Goal: Task Accomplishment & Management: Check status

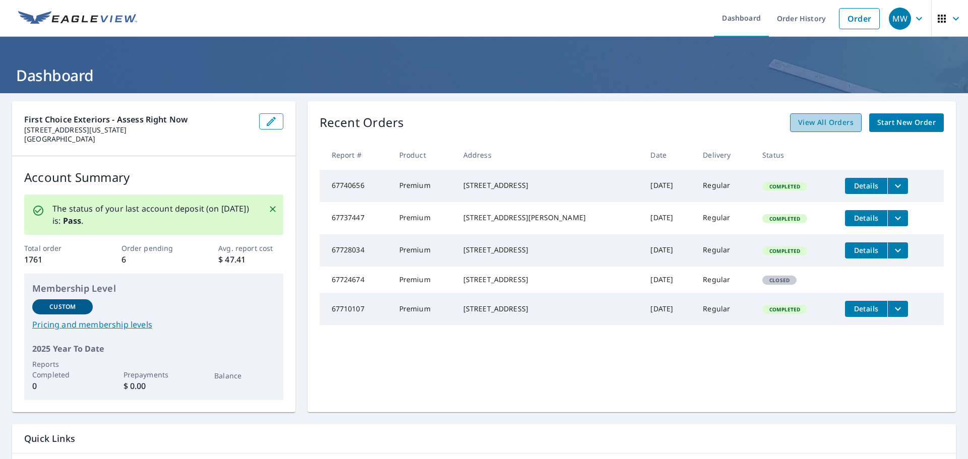
click at [814, 126] on span "View All Orders" at bounding box center [825, 123] width 55 height 13
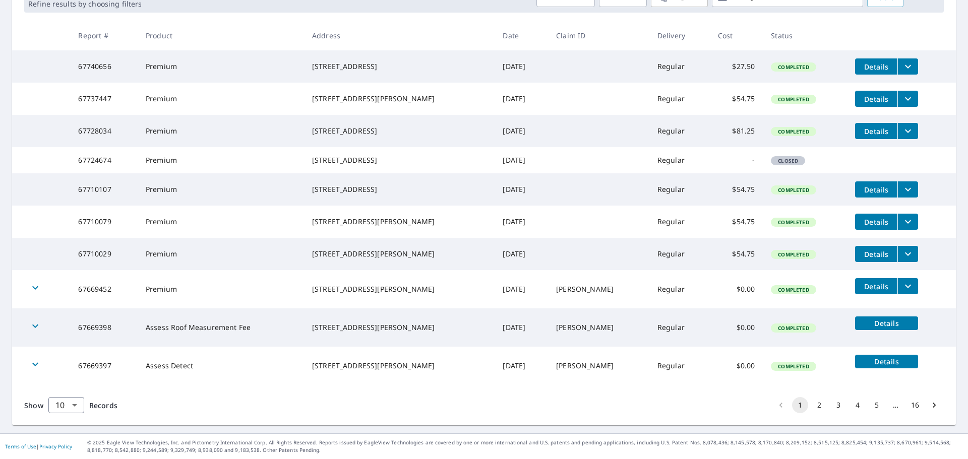
scroll to position [207, 0]
click at [814, 407] on button "2" at bounding box center [820, 405] width 16 height 16
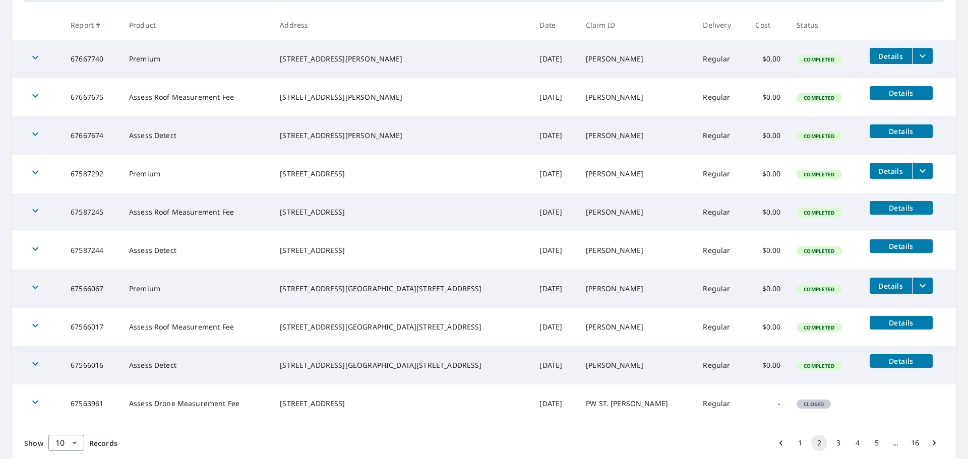
scroll to position [202, 0]
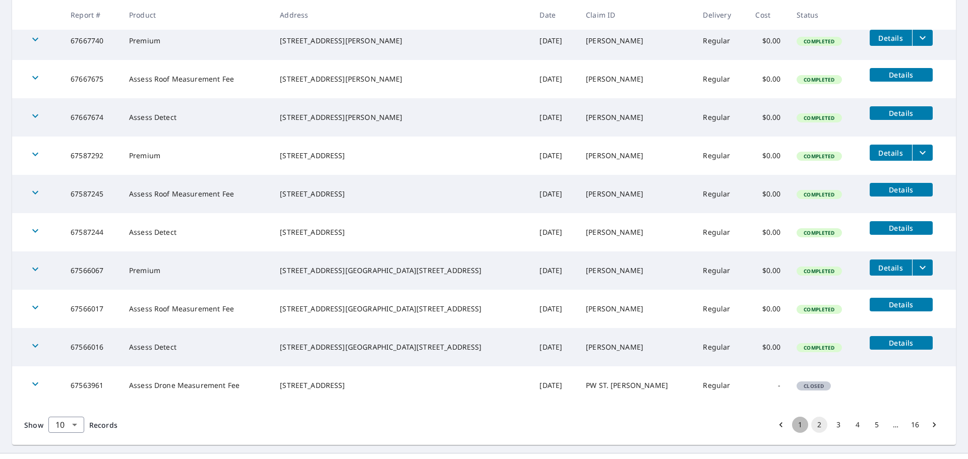
click at [794, 421] on button "1" at bounding box center [800, 425] width 16 height 16
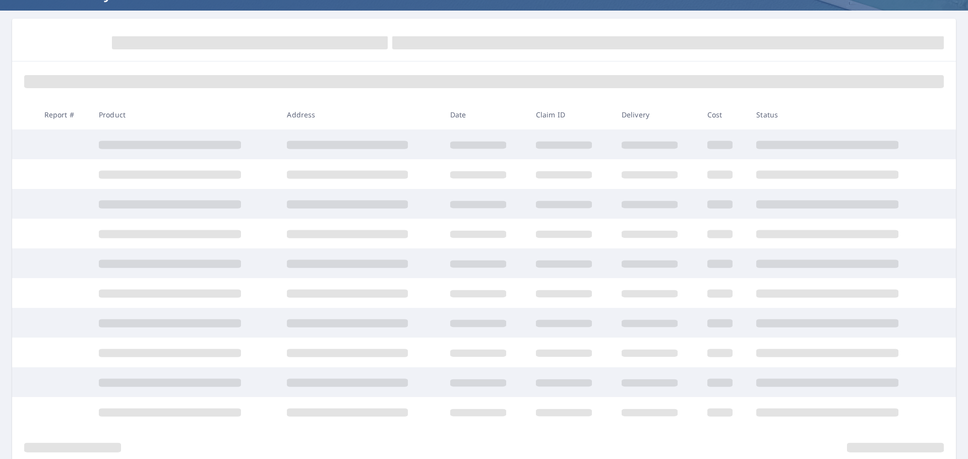
scroll to position [101, 0]
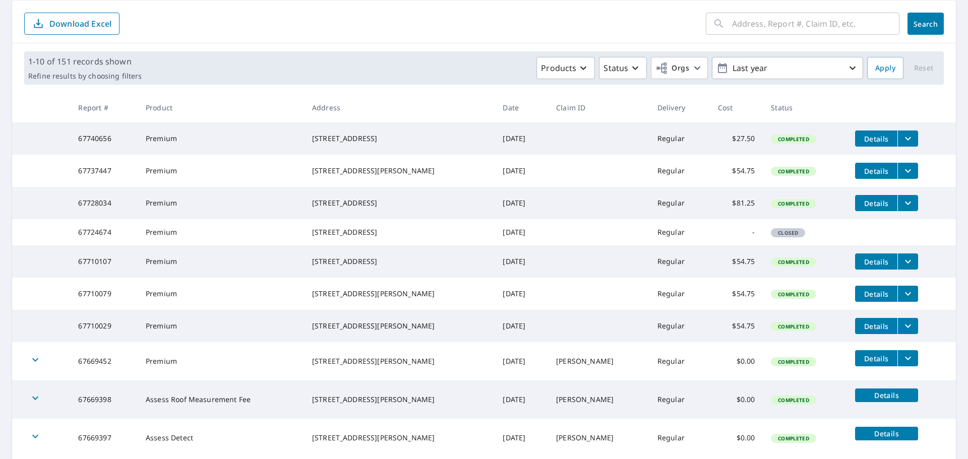
click at [717, 213] on td "$81.25" at bounding box center [736, 203] width 53 height 32
drag, startPoint x: 712, startPoint y: 212, endPoint x: 734, endPoint y: 211, distance: 22.2
click at [734, 211] on td "$81.25" at bounding box center [736, 203] width 53 height 32
click at [722, 93] on th "Cost" at bounding box center [736, 108] width 53 height 30
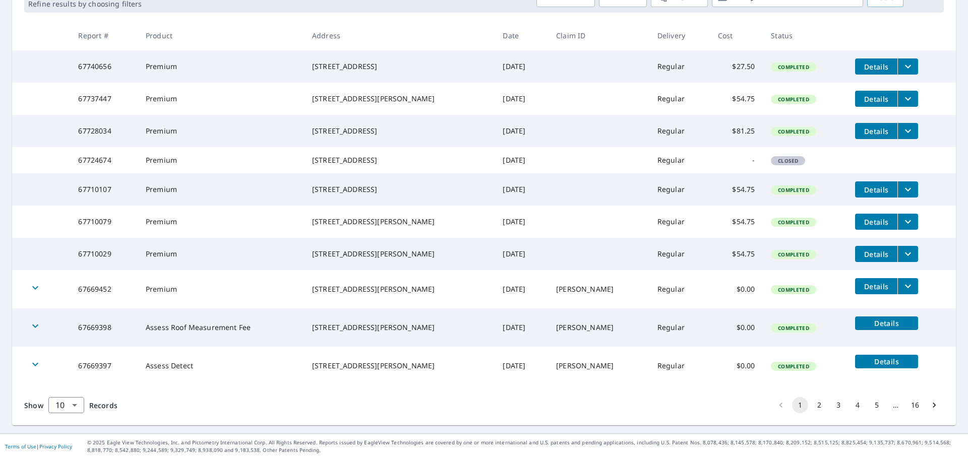
scroll to position [207, 0]
click at [812, 408] on button "2" at bounding box center [820, 405] width 16 height 16
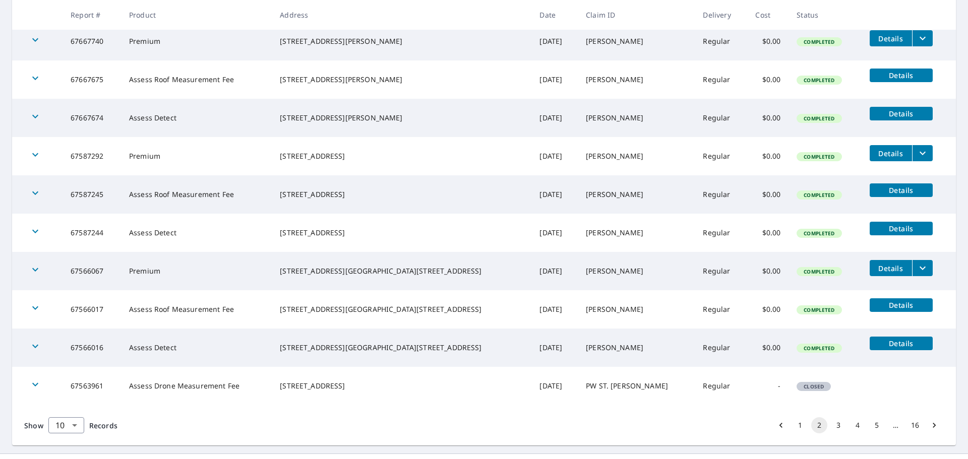
scroll to position [202, 0]
click at [908, 265] on td "Details" at bounding box center [909, 268] width 94 height 32
click at [917, 273] on icon "filesDropdownBtn-67566067" at bounding box center [923, 268] width 12 height 12
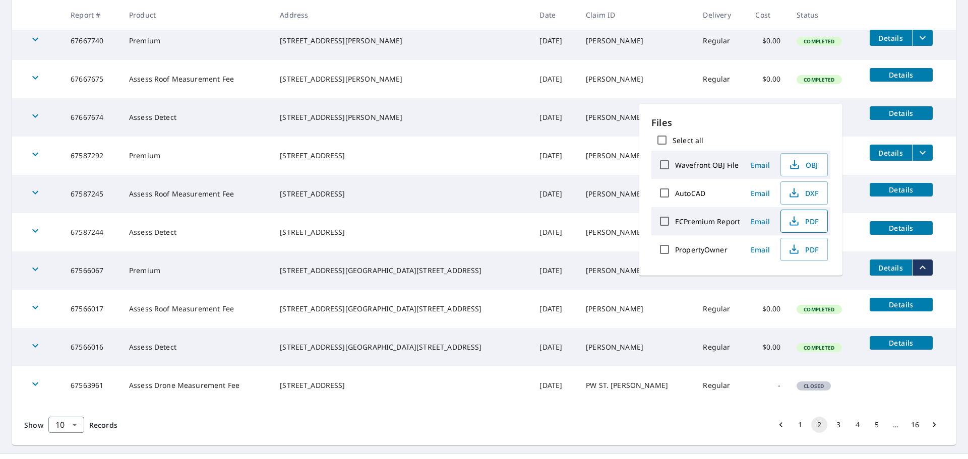
click at [791, 223] on icon "button" at bounding box center [794, 221] width 12 height 12
click at [621, 3] on th "Claim ID" at bounding box center [636, 15] width 117 height 30
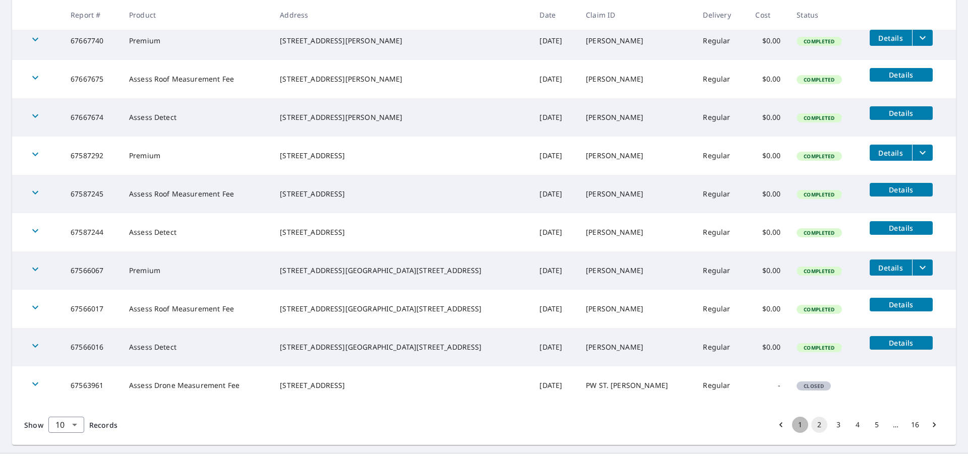
click at [794, 423] on button "1" at bounding box center [800, 425] width 16 height 16
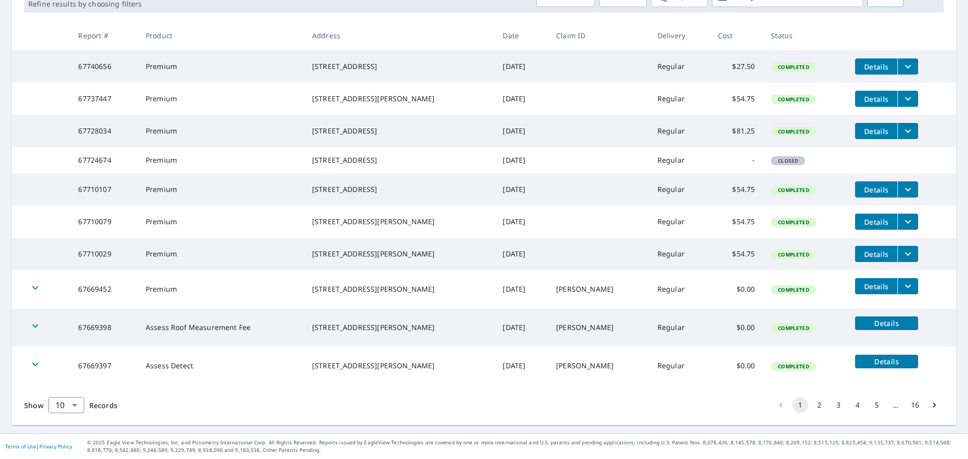
scroll to position [207, 0]
click at [812, 407] on button "2" at bounding box center [820, 405] width 16 height 16
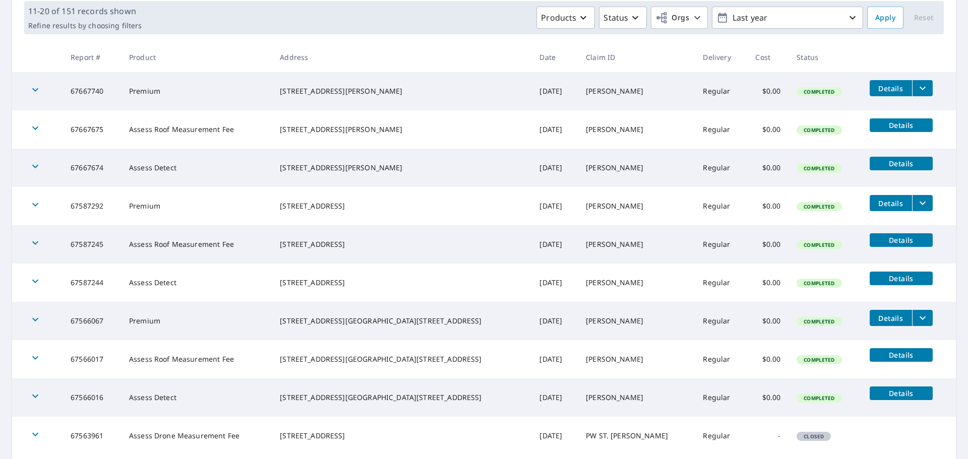
scroll to position [202, 0]
